Goal: Information Seeking & Learning: Understand process/instructions

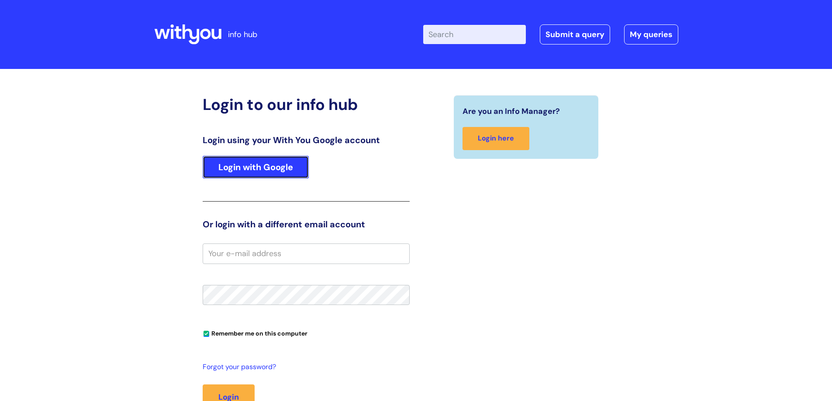
click at [278, 173] on link "Login with Google" at bounding box center [256, 167] width 106 height 23
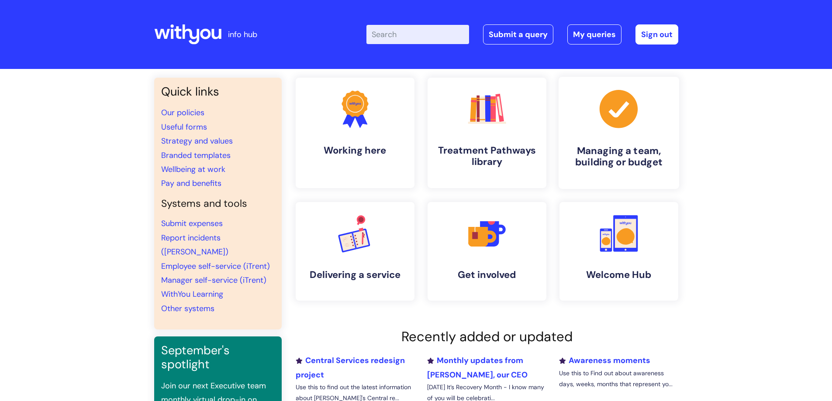
click at [615, 120] on icon at bounding box center [618, 109] width 38 height 38
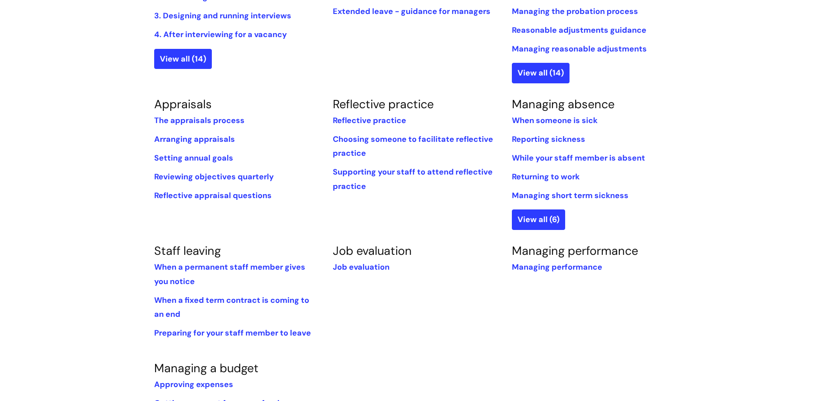
scroll to position [306, 0]
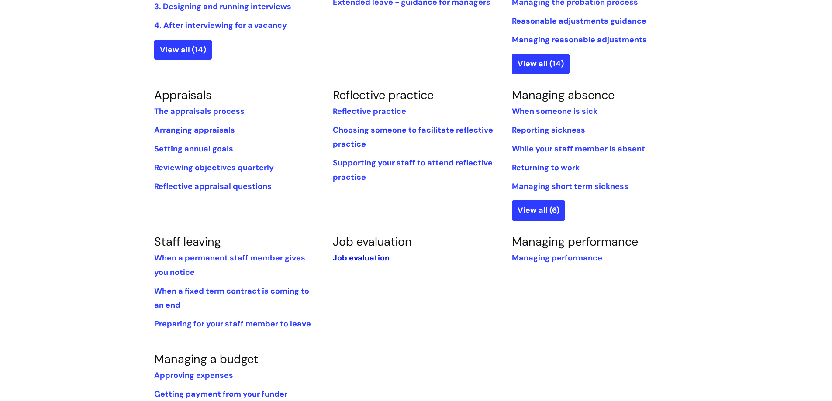
click at [364, 257] on link "Job evaluation" at bounding box center [361, 258] width 57 height 10
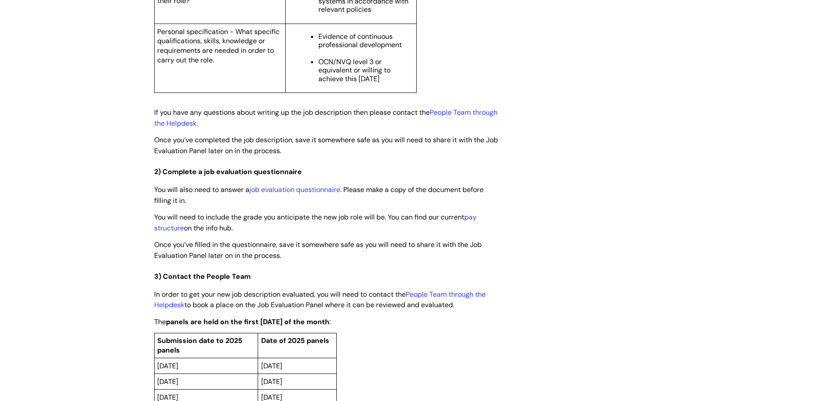
scroll to position [1442, 0]
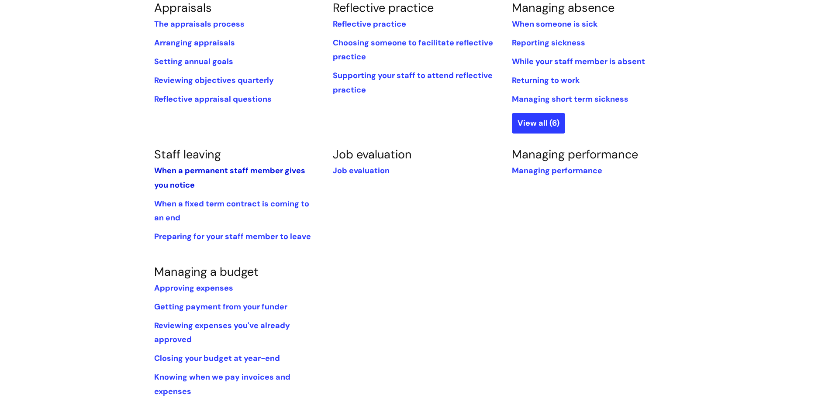
scroll to position [437, 0]
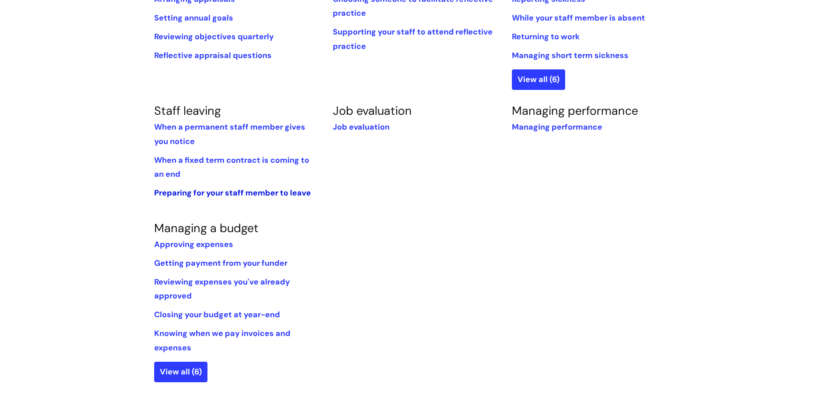
click at [247, 190] on link "Preparing for your staff member to leave" at bounding box center [232, 193] width 157 height 10
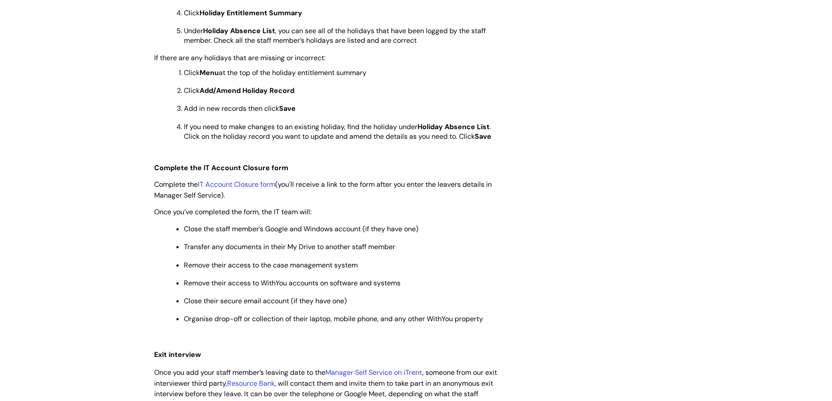
scroll to position [437, 0]
click at [250, 182] on link "IT Account Closure form" at bounding box center [236, 183] width 77 height 9
